Goal: Ask a question: Seek information or help from site administrators or community

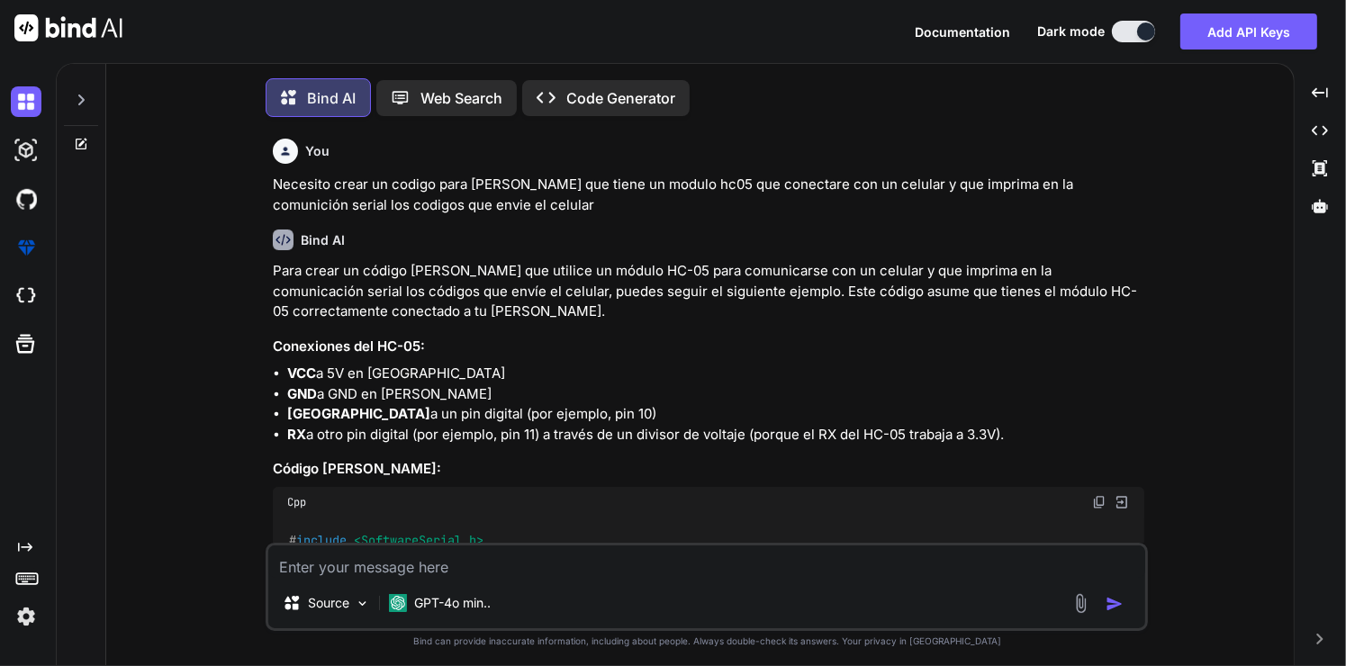
type textarea "x"
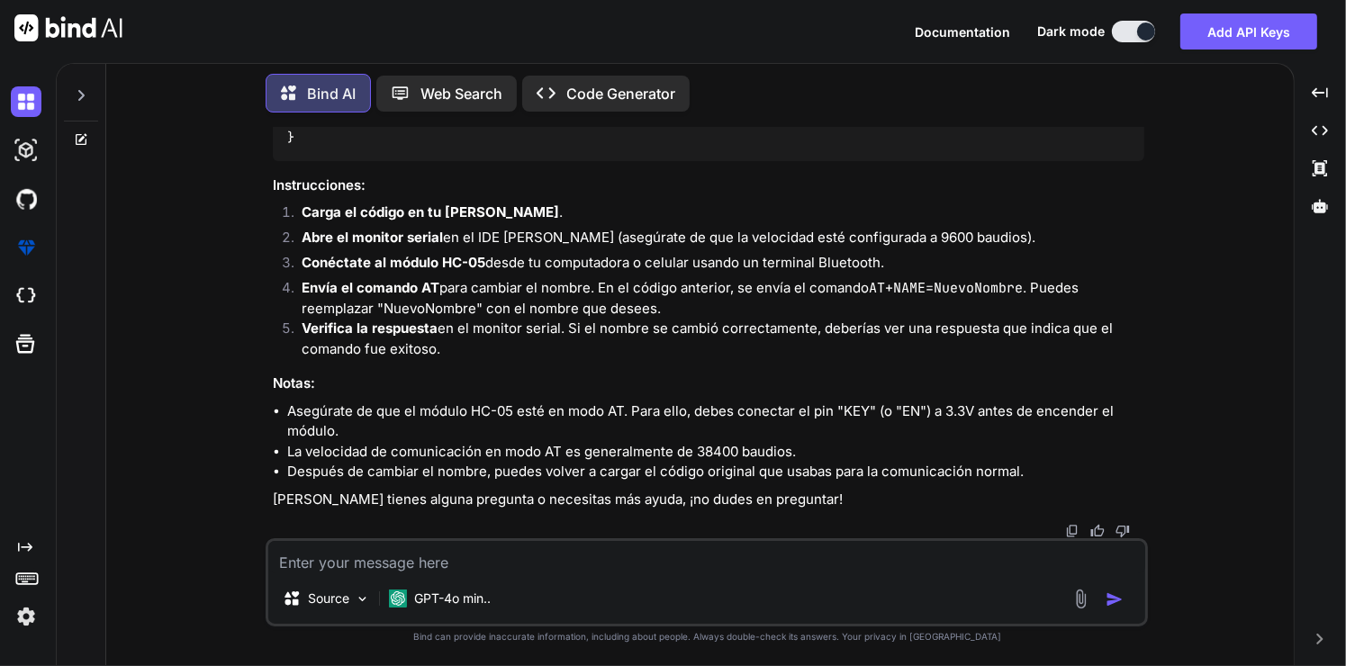
scroll to position [1711, 0]
drag, startPoint x: 323, startPoint y: 509, endPoint x: 294, endPoint y: 484, distance: 38.3
click at [294, 161] on div "# include <SoftwareSerial.h> SoftwareSerial BTSerial ( 10 , 11 ) ; // RX, [GEOG…" at bounding box center [708, 0] width 871 height 322
click at [298, 161] on div "# include <SoftwareSerial.h> SoftwareSerial BTSerial ( 10 , 11 ) ; // RX, [GEOG…" at bounding box center [708, 0] width 871 height 322
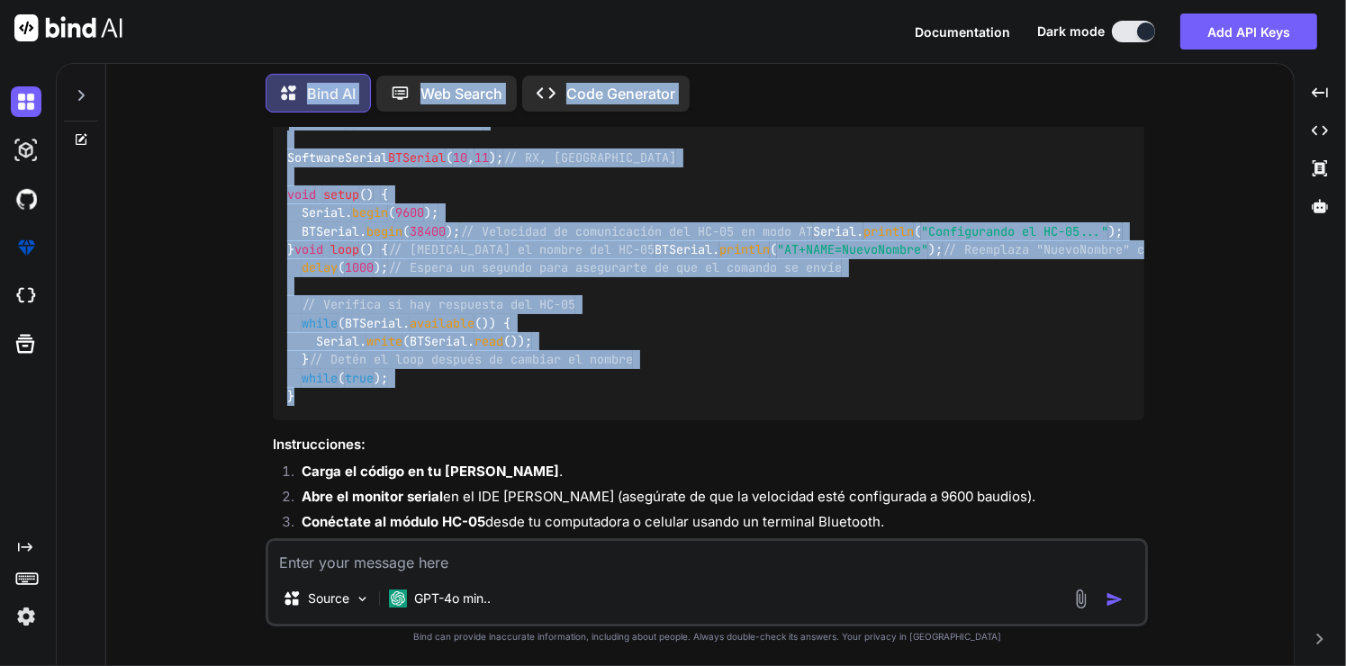
scroll to position [1366, 0]
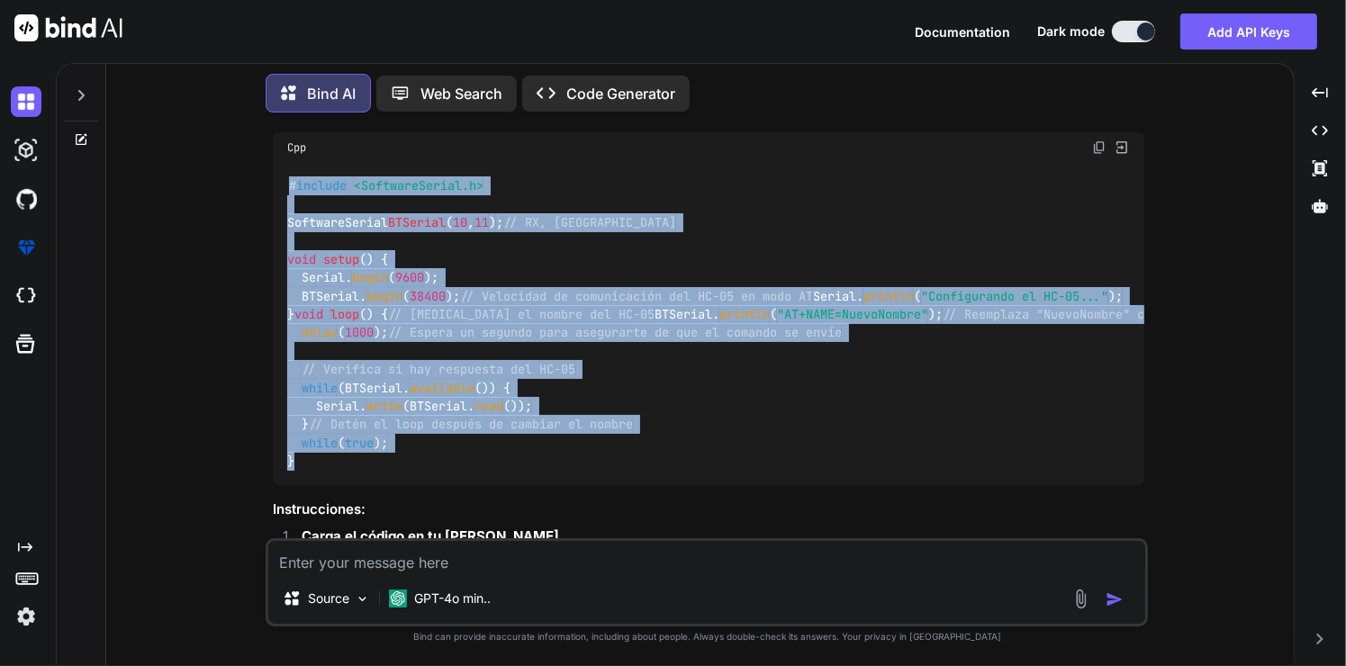
drag, startPoint x: 301, startPoint y: 506, endPoint x: 273, endPoint y: 436, distance: 75.5
click at [273, 436] on div "# include <SoftwareSerial.h> SoftwareSerial BTSerial ( 10 , 11 ) ; // RX, [GEOG…" at bounding box center [708, 324] width 871 height 322
copy code "# include <SoftwareSerial.h> SoftwareSerial BTSerial ( 10 , 11 ) ; // RX, TX vo…"
click at [723, 485] on div "# include <SoftwareSerial.h> SoftwareSerial BTSerial ( 10 , 11 ) ; // RX, [GEOG…" at bounding box center [708, 324] width 871 height 322
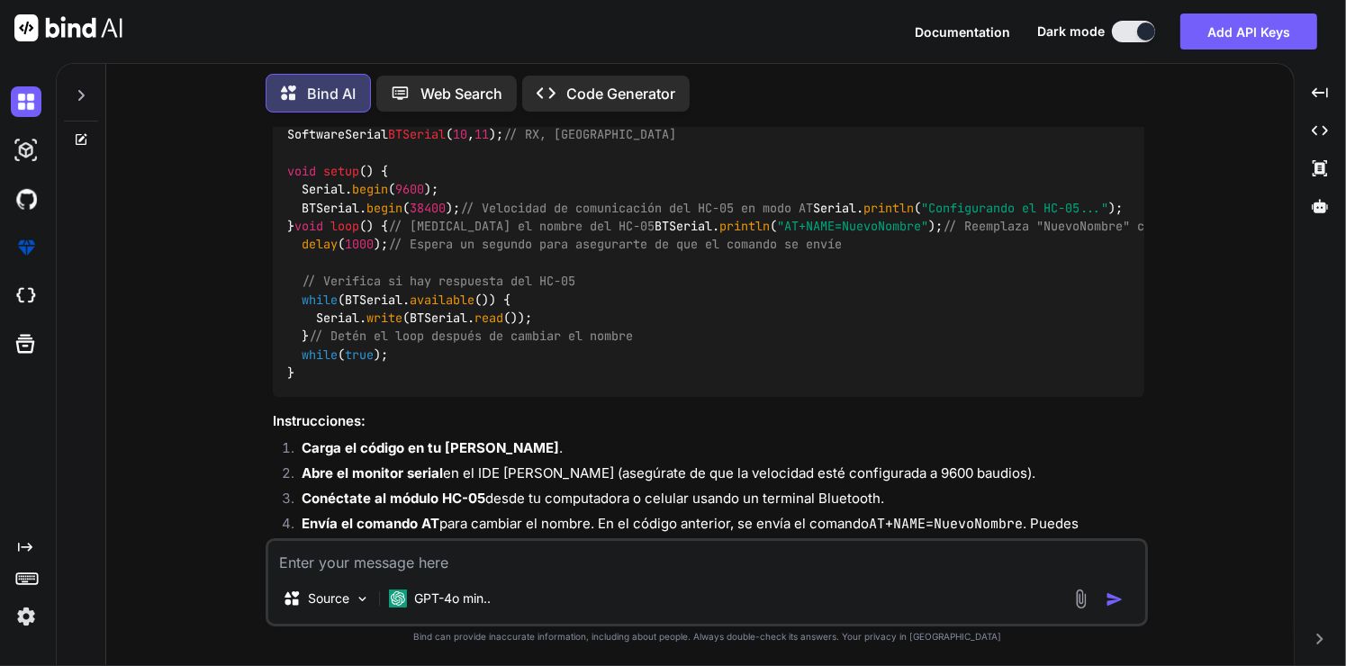
scroll to position [1456, 0]
click at [160, 487] on div "You Necesito crear un codigo para [PERSON_NAME] que tiene un modulo hc05 que co…" at bounding box center [707, 396] width 1173 height 538
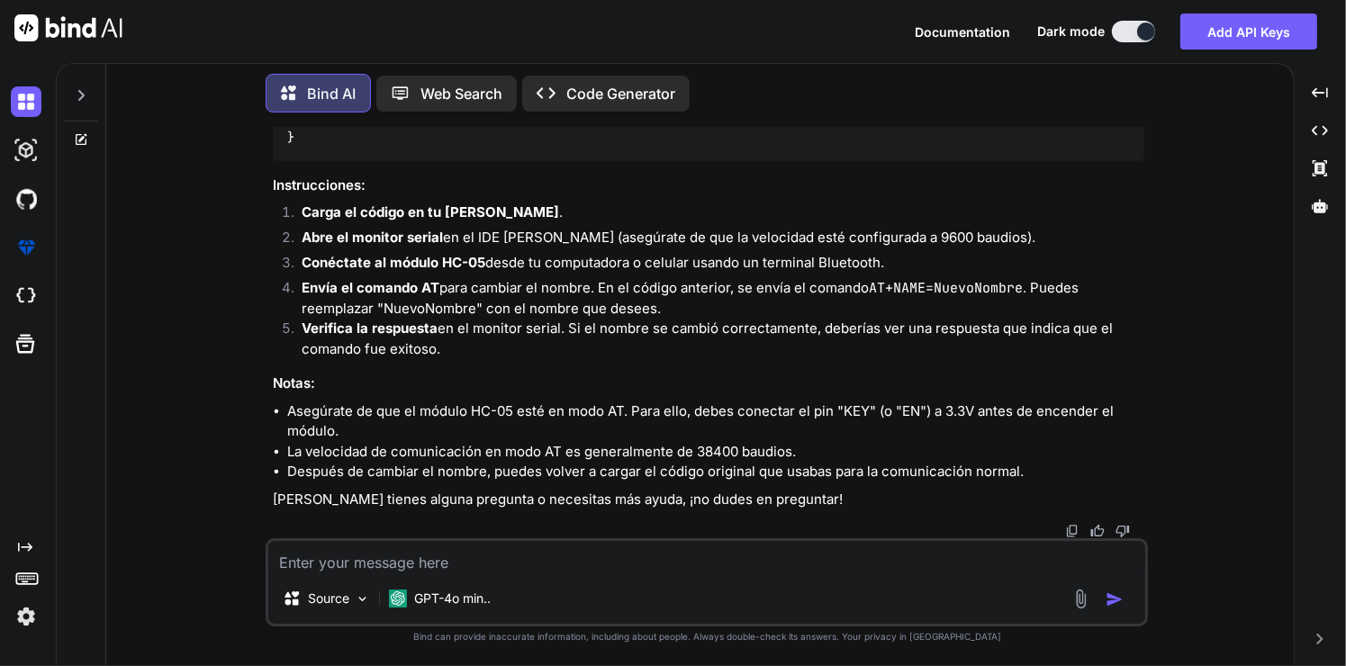
scroll to position [2075, 0]
click at [1178, 400] on div "You Necesito crear un codigo para [PERSON_NAME] que tiene un modulo hc05 que co…" at bounding box center [707, 396] width 1173 height 538
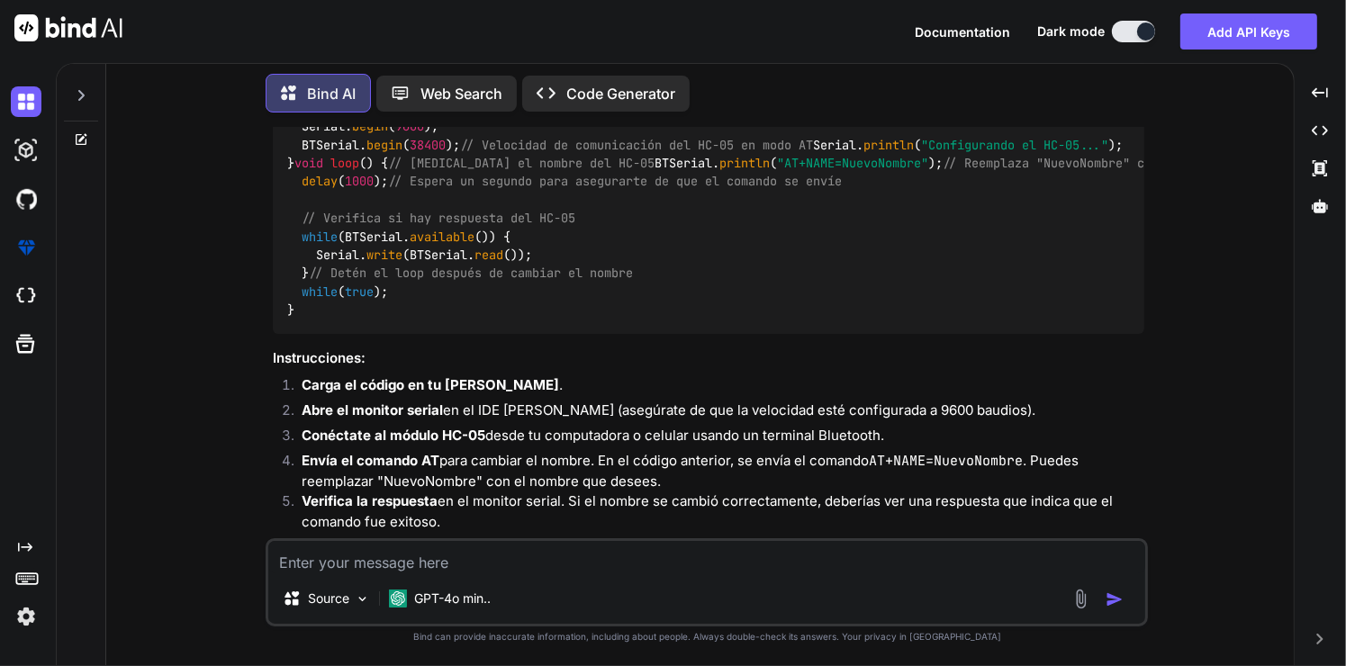
scroll to position [1517, 0]
click at [680, 571] on textarea at bounding box center [706, 557] width 877 height 32
type textarea "a cuales pines se debe conectar rx y [GEOGRAPHIC_DATA]?"
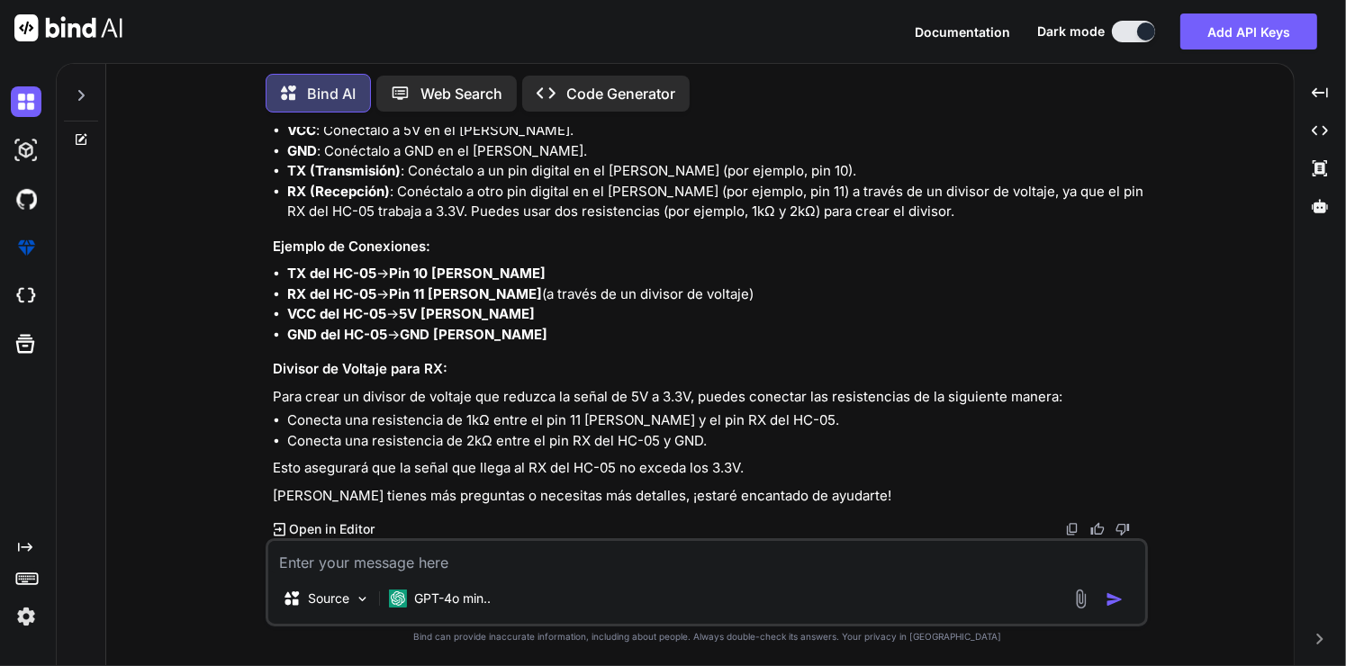
scroll to position [2684, 0]
click at [527, 561] on textarea at bounding box center [706, 557] width 877 height 32
type textarea "es necesario la resistencia?"
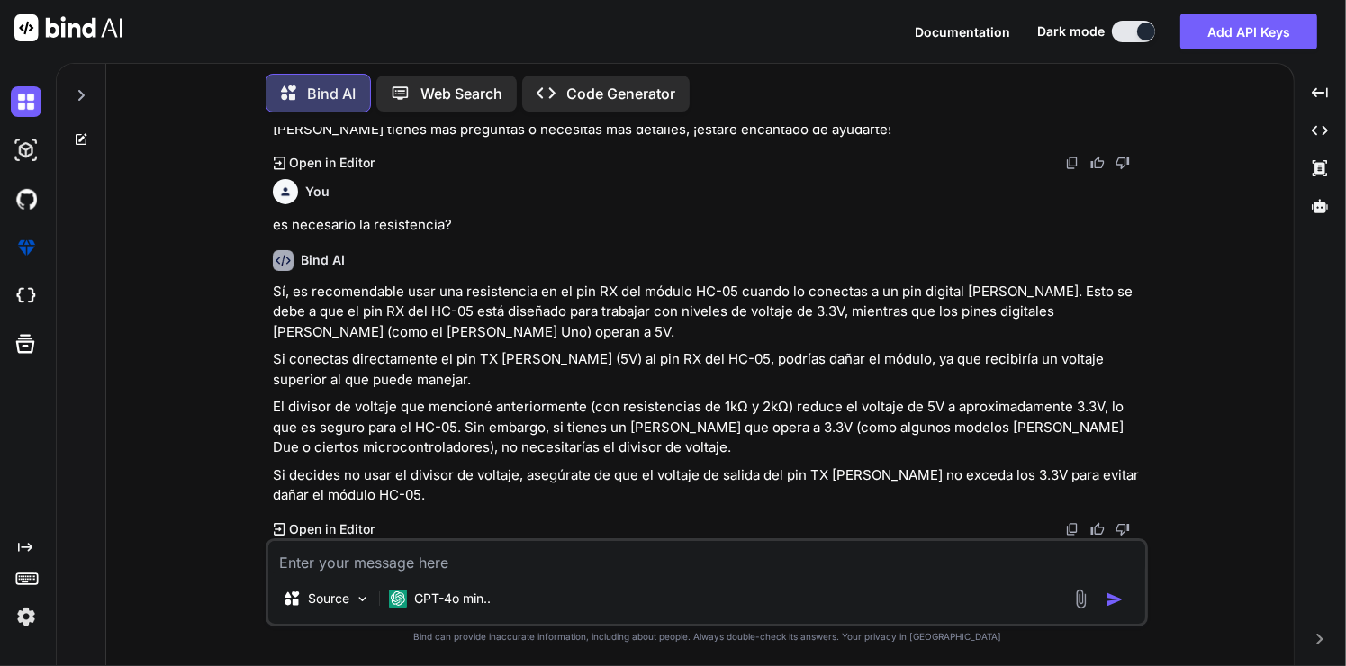
scroll to position [3049, 0]
click at [1184, 500] on div "You Necesito crear un codigo para [PERSON_NAME] que tiene un modulo hc05 que co…" at bounding box center [707, 396] width 1173 height 538
click at [1279, 383] on div "You Necesito crear un codigo para [PERSON_NAME] que tiene un modulo hc05 que co…" at bounding box center [707, 396] width 1173 height 538
click at [1320, 433] on div "Created with Pixso. Created with Pixso. Created with Pixso. Created with Pixso." at bounding box center [1319, 371] width 37 height 589
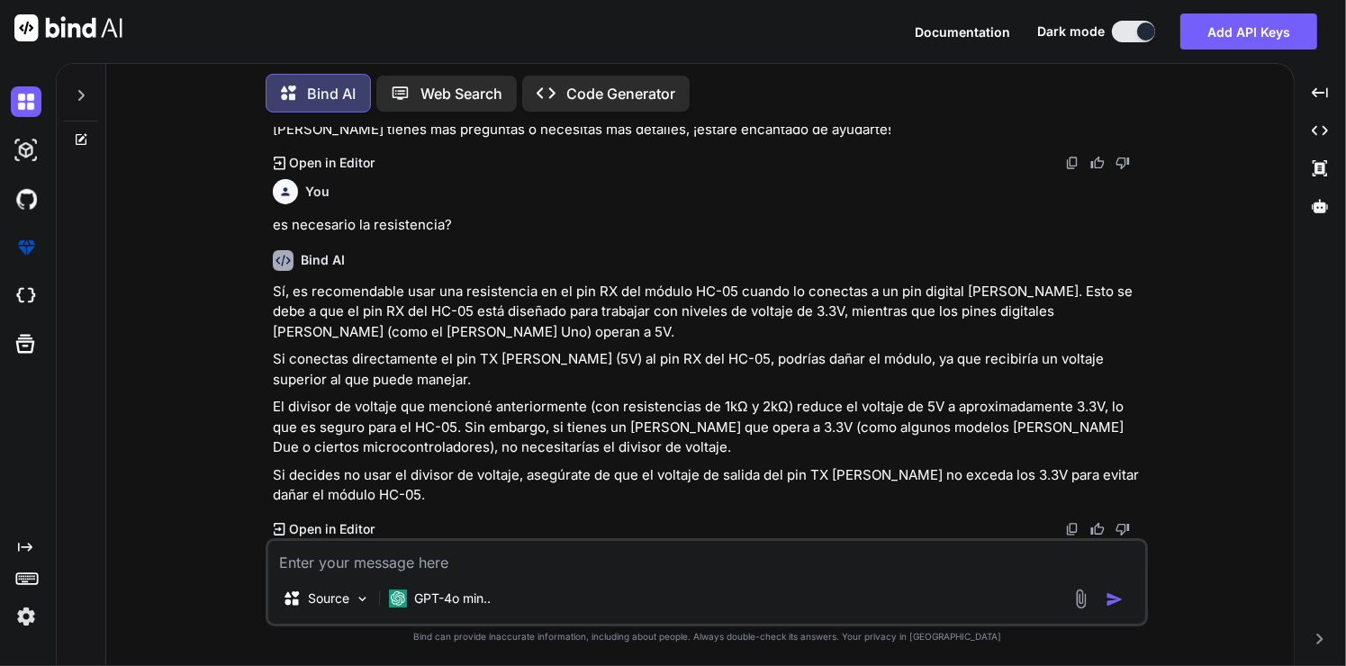
click at [752, 573] on textarea at bounding box center [706, 557] width 877 height 32
type textarea "Necesito un codigo pra probar que estan funcionando los puerto rx y [GEOGRAPHIC…"
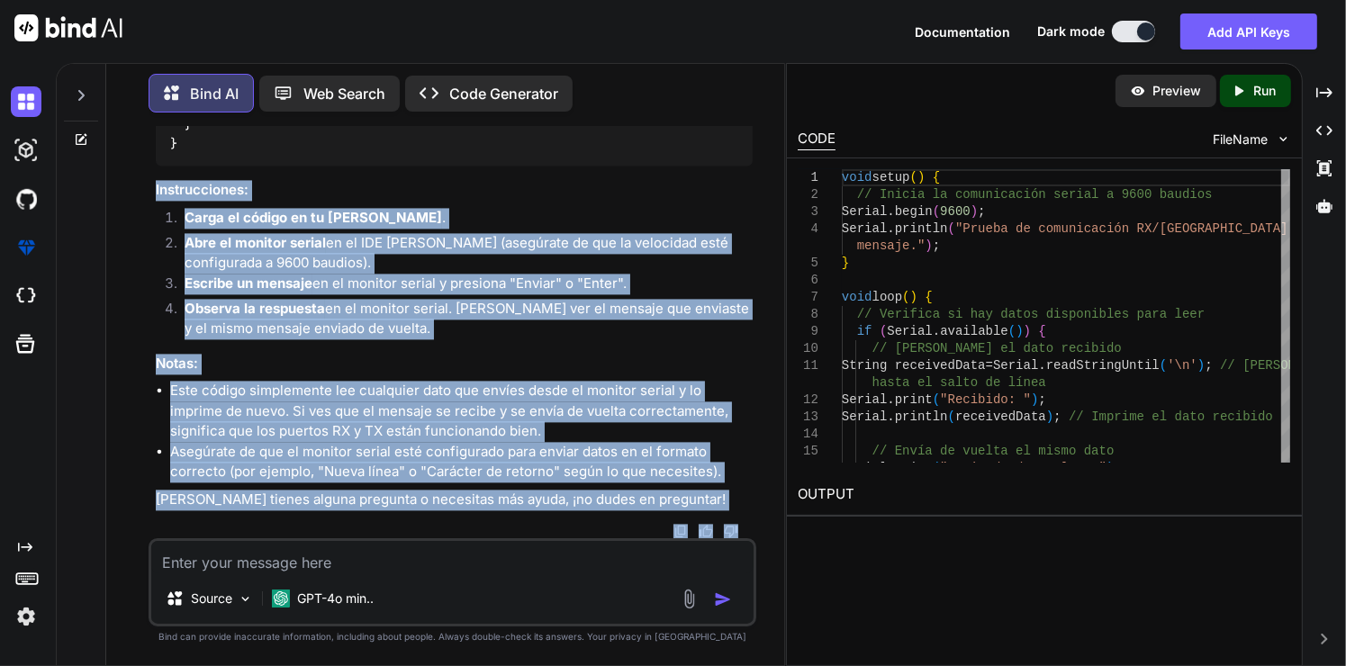
scroll to position [4410, 0]
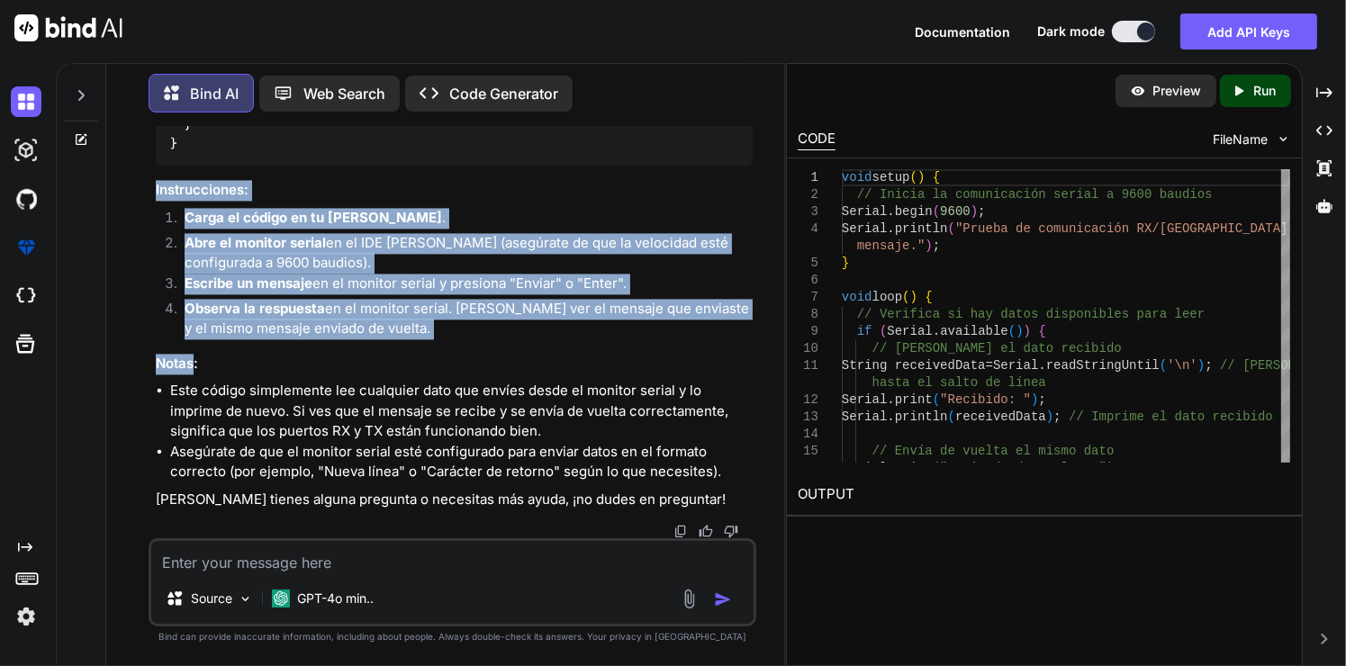
drag, startPoint x: 303, startPoint y: 401, endPoint x: 196, endPoint y: 367, distance: 112.2
click at [196, 367] on div "Para probar que los puertos RX y TX de tu [PERSON_NAME] están funcionando corre…" at bounding box center [455, 144] width 598 height 730
click at [150, 270] on div "You Necesito crear un codigo para [PERSON_NAME] que tiene un modulo hc05 que co…" at bounding box center [453, 396] width 608 height 538
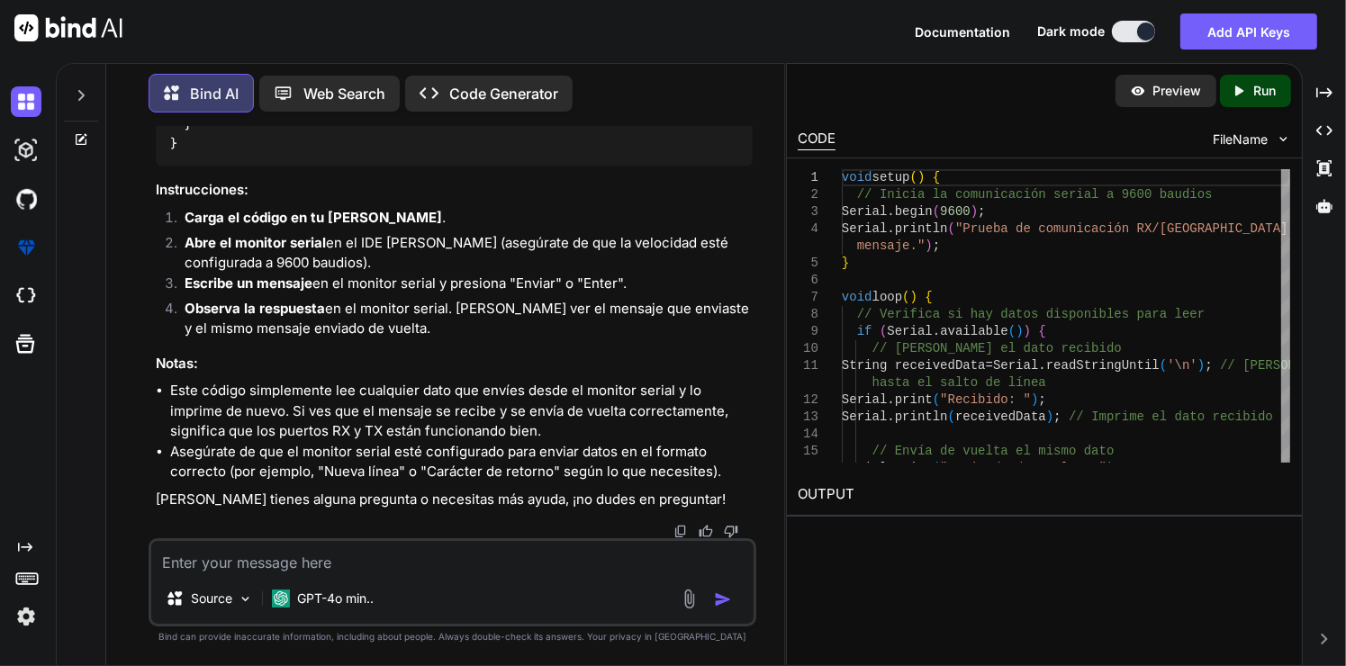
scroll to position [4006, 0]
click at [533, 558] on textarea at bounding box center [452, 557] width 603 height 32
type textarea "Prueba para rx y tx del modulo hc05"
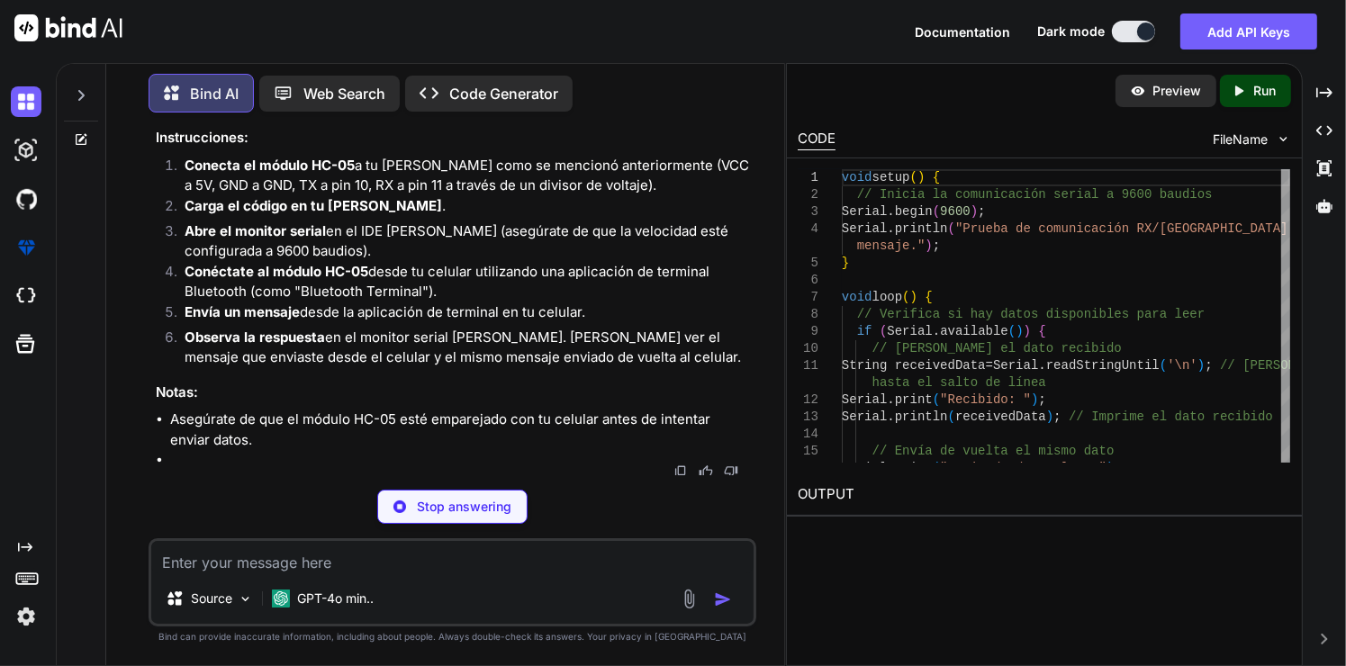
scroll to position [4721, 0]
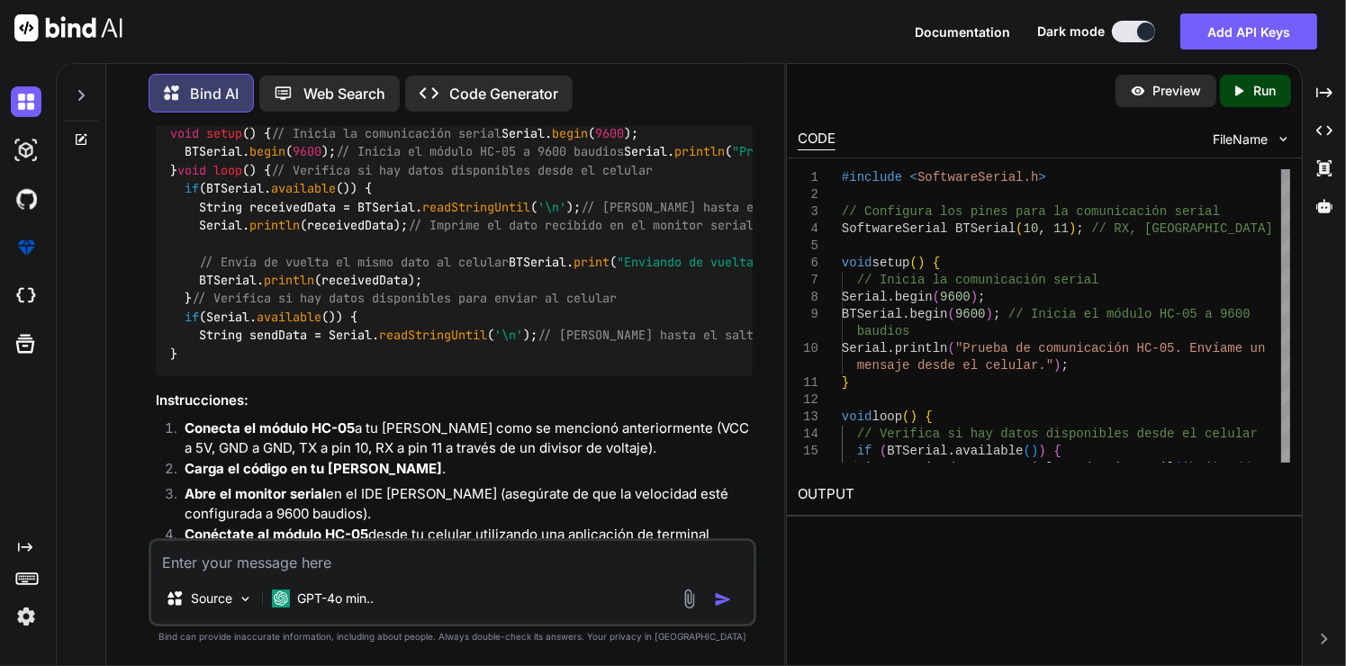
drag, startPoint x: 209, startPoint y: 417, endPoint x: 168, endPoint y: 525, distance: 115.3
click at [168, 376] on div "# include <SoftwareSerial.h> // Configura los pines para la comunicación serial…" at bounding box center [455, 196] width 598 height 359
copy code "# loremip <DolorsitAmetco.a> // Elitseddo eiu tempo inci ut laboreetdolo magnaa…"
click at [113, 354] on div "Bind AI Web Search Created with Pixso. Code Generator You Necesito crear un cod…" at bounding box center [445, 366] width 678 height 599
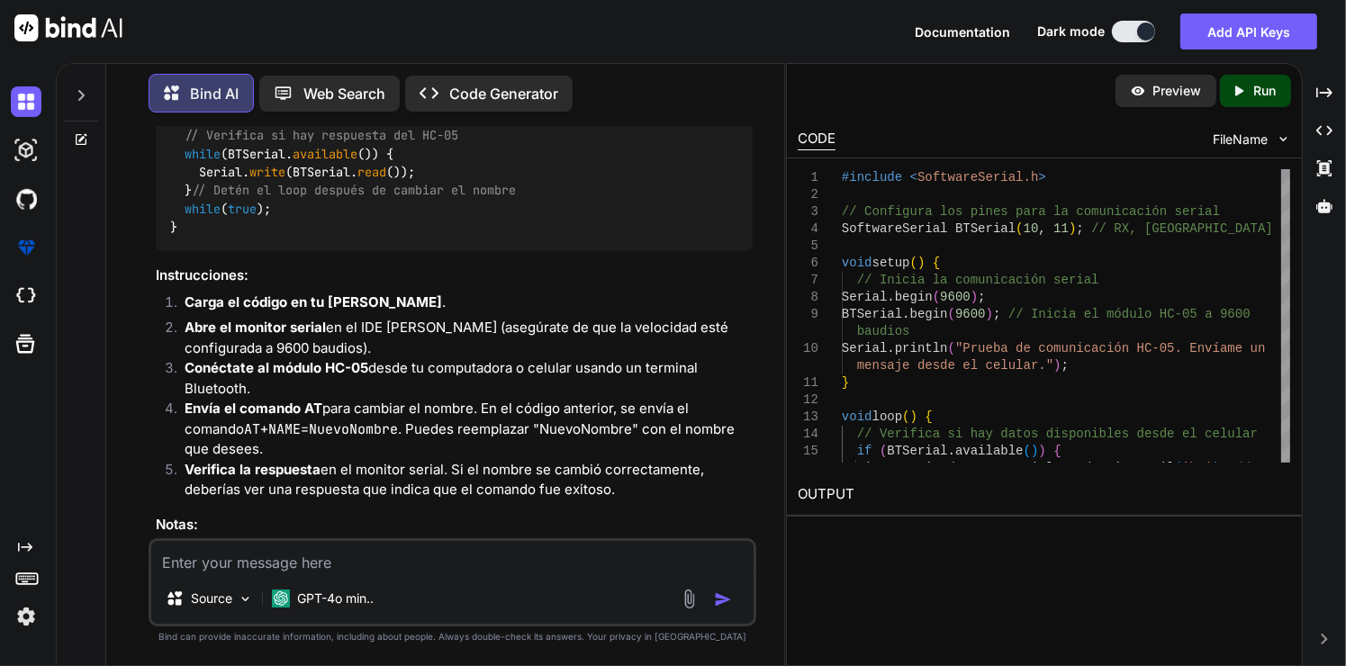
scroll to position [1764, 0]
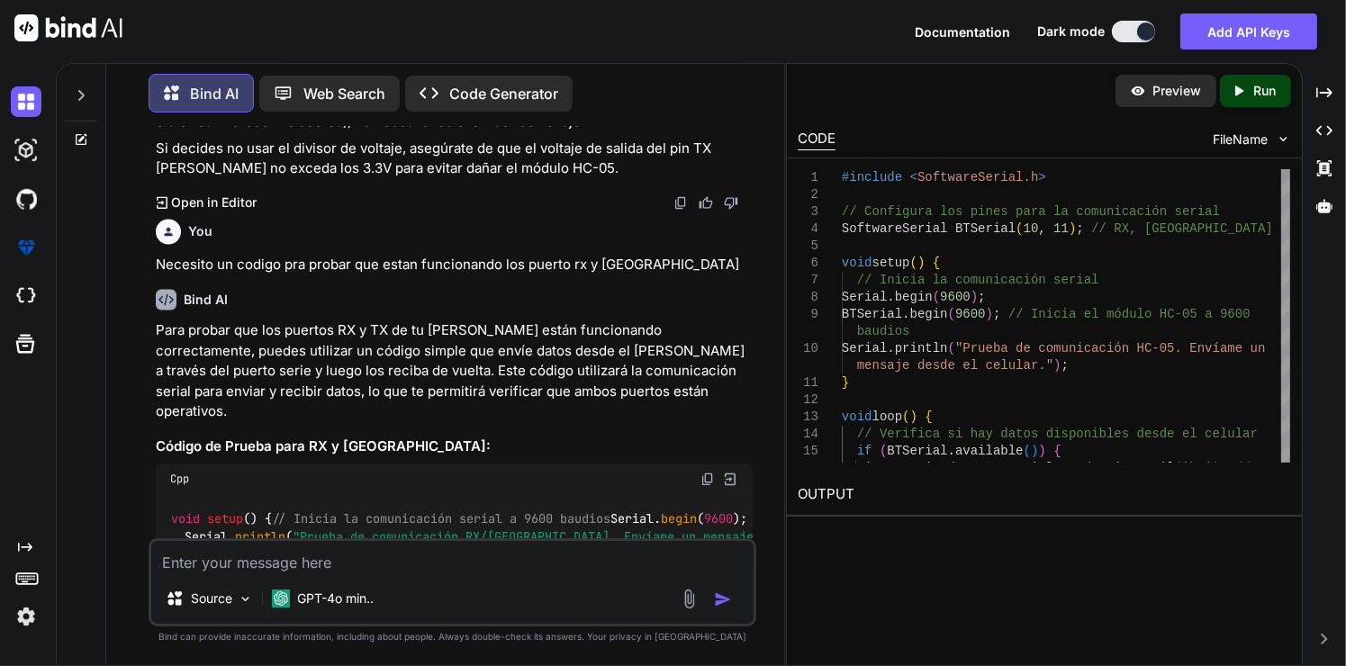
scroll to position [3519, 0]
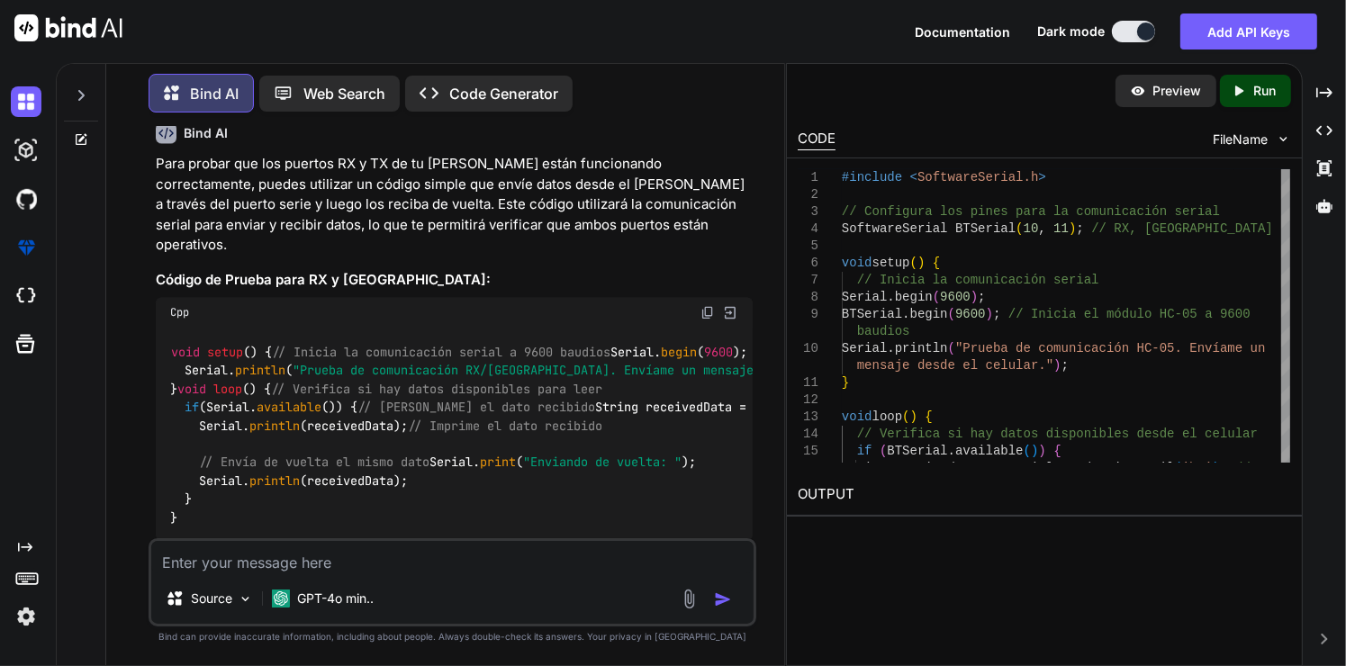
click at [442, 582] on div "Source GPT-4o min.." at bounding box center [452, 602] width 603 height 43
click at [442, 575] on div "Source GPT-4o min.." at bounding box center [453, 582] width 608 height 88
click at [443, 564] on textarea at bounding box center [452, 557] width 603 height 32
type textarea "Voy a activar el metodo at2, cual es la velocidad serial para eso"
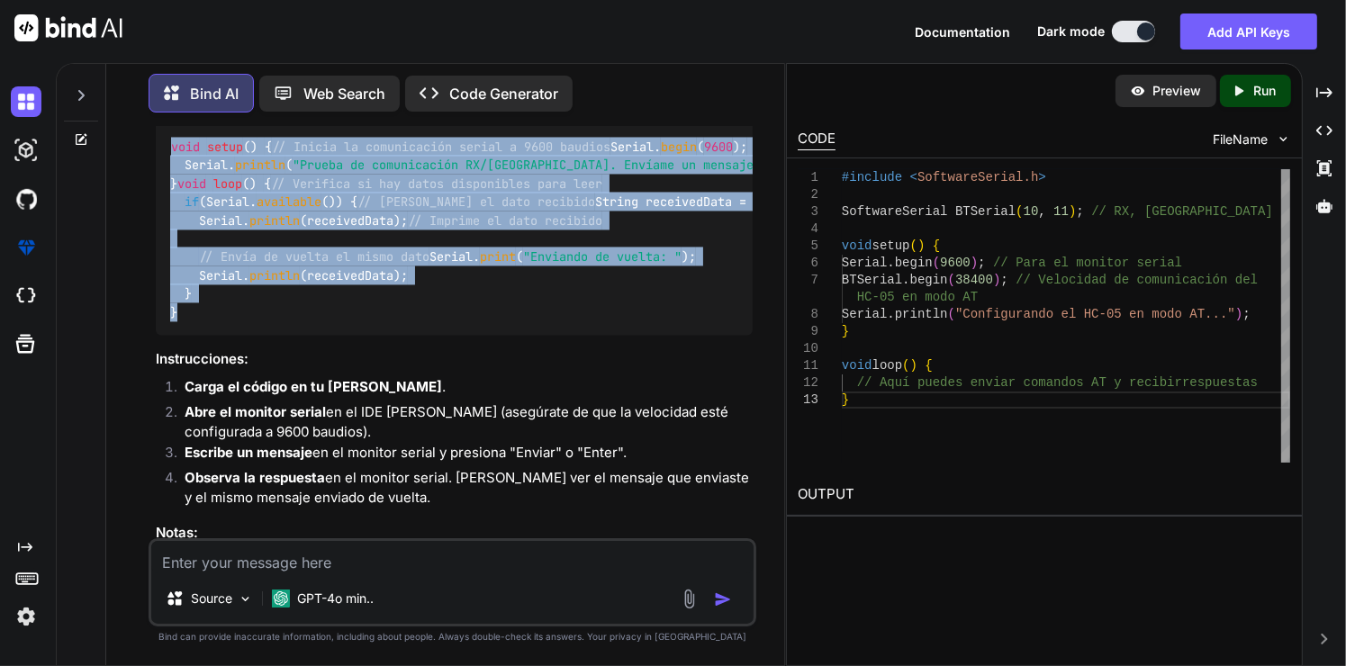
scroll to position [3676, 0]
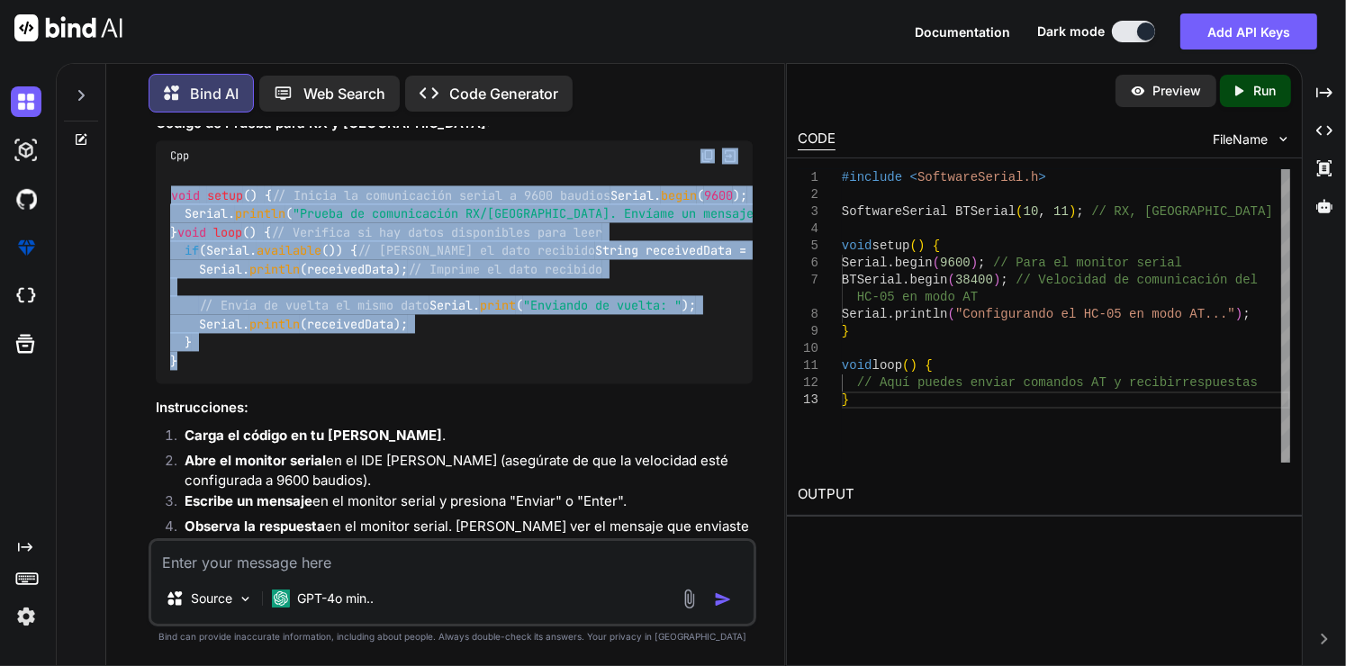
drag, startPoint x: 203, startPoint y: 442, endPoint x: 201, endPoint y: 506, distance: 64.0
click at [201, 383] on div "Cpp void setup () { // Inicia la comunicación serial a 9600 baudios Serial. beg…" at bounding box center [455, 261] width 598 height 243
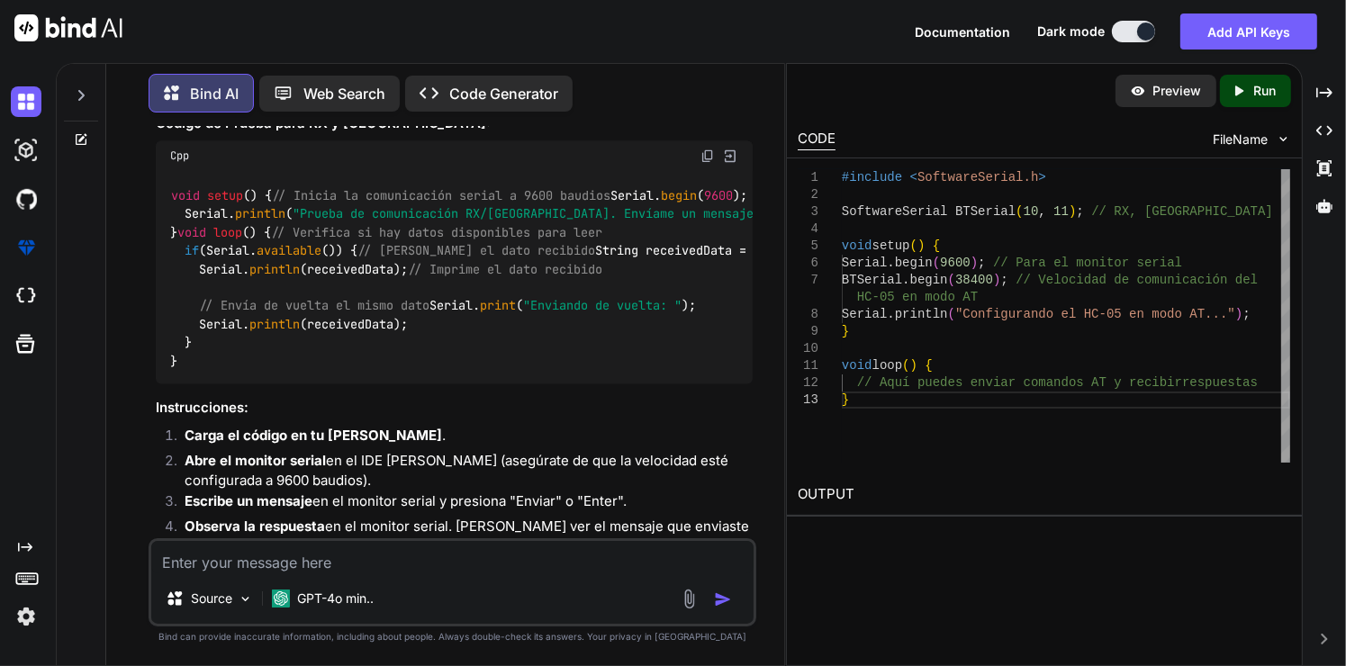
click at [695, 134] on h3 "Código de Prueba para RX y [GEOGRAPHIC_DATA]:" at bounding box center [455, 123] width 598 height 21
click at [704, 163] on img at bounding box center [707, 156] width 14 height 14
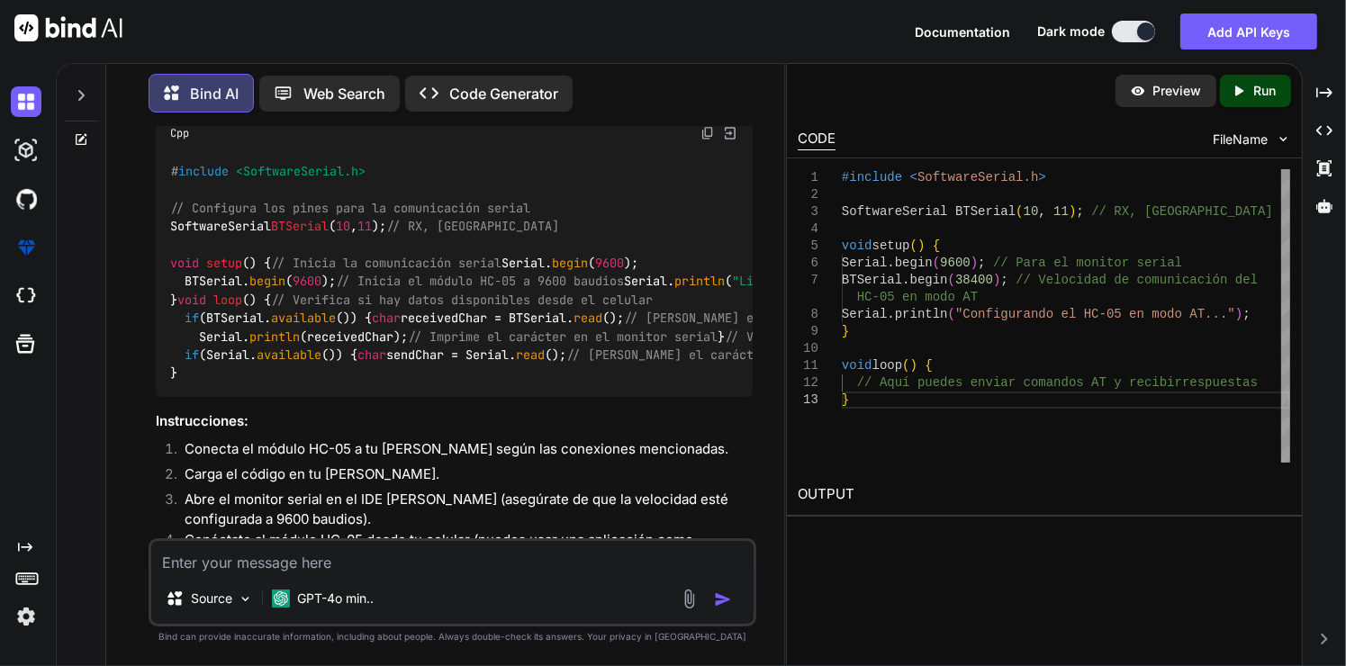
scroll to position [336, 0]
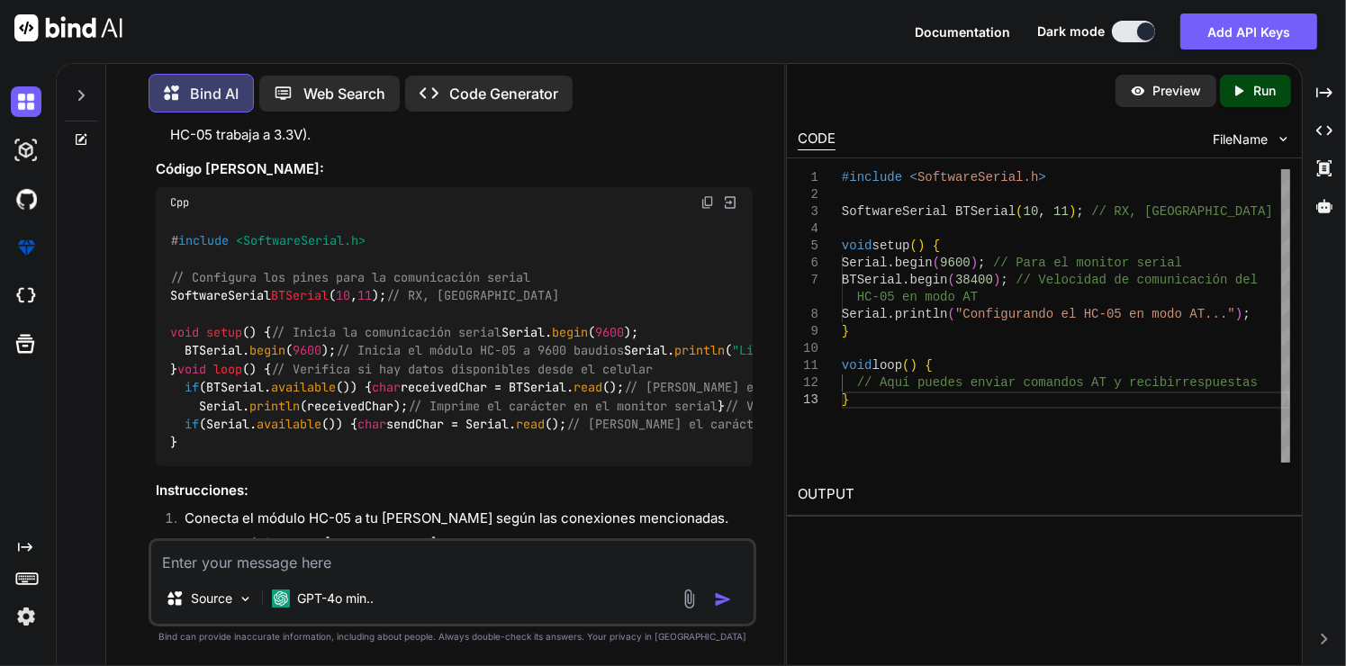
drag, startPoint x: 199, startPoint y: 493, endPoint x: 164, endPoint y: 226, distance: 269.6
click at [164, 226] on div "# include <SoftwareSerial.h> // Configura los pines para la comunicación serial…" at bounding box center [455, 342] width 598 height 249
copy code "# include <SoftwareSerial.h> // Configura los pines para la comunicación serial…"
click at [1263, 558] on div "Preview Created with Pixso. Run CODE FileName 1 2 3 4 5 6 7 8 9 10 11 12 13 #in…" at bounding box center [1044, 364] width 516 height 603
